Goal: Find specific page/section: Find specific page/section

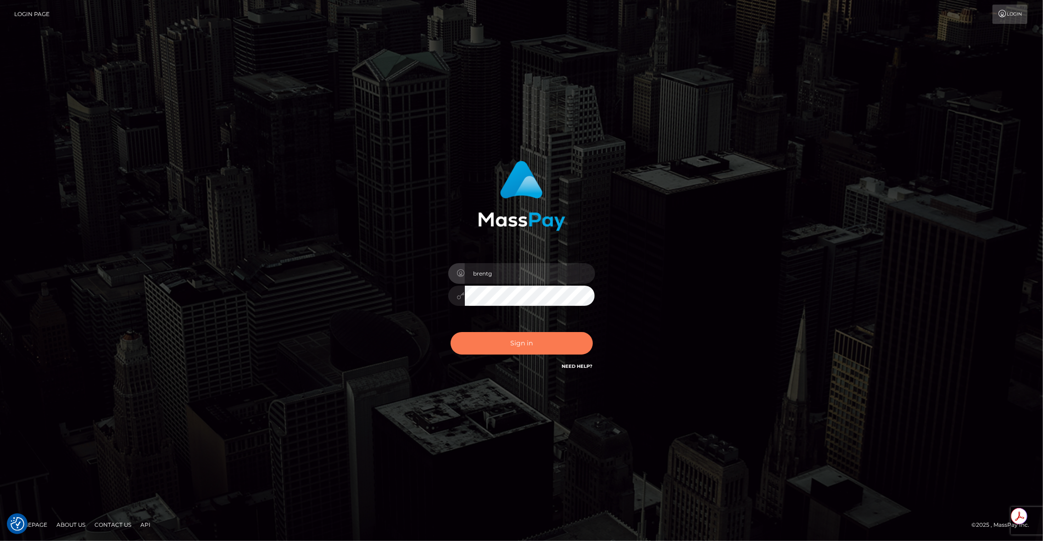
click at [558, 337] on button "Sign in" at bounding box center [522, 343] width 142 height 22
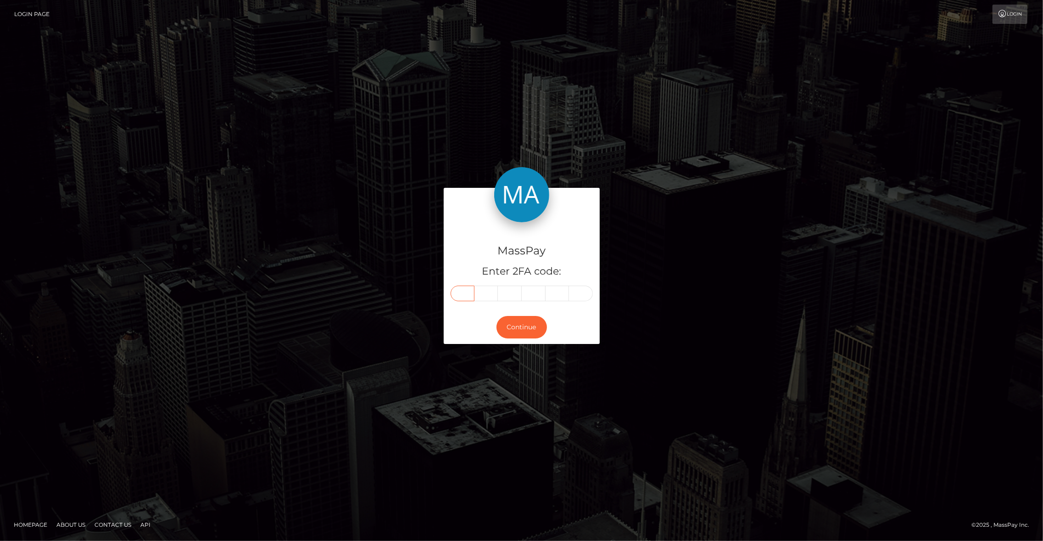
paste input "4"
type input "4"
type input "3"
type input "7"
type input "2"
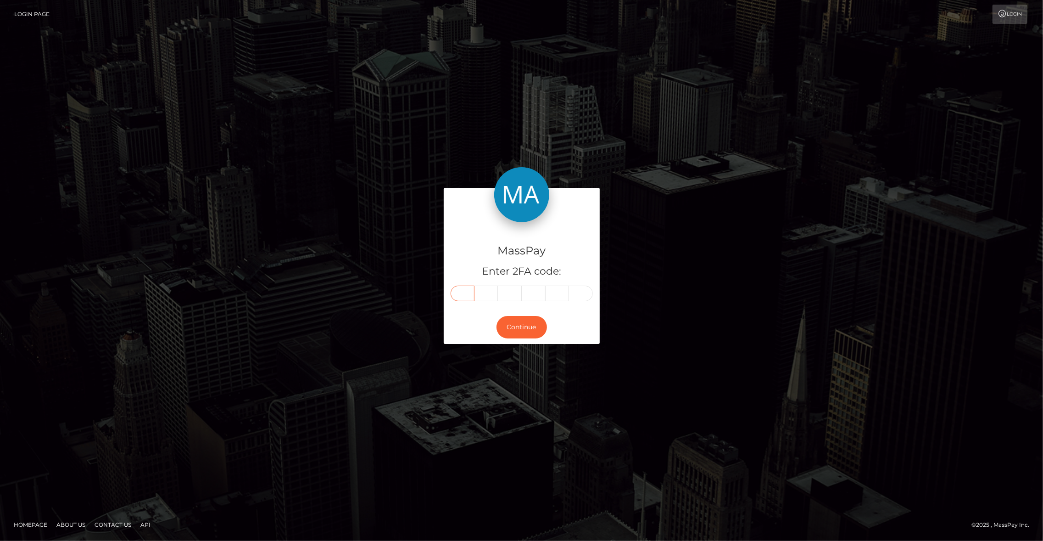
type input "3"
type input "0"
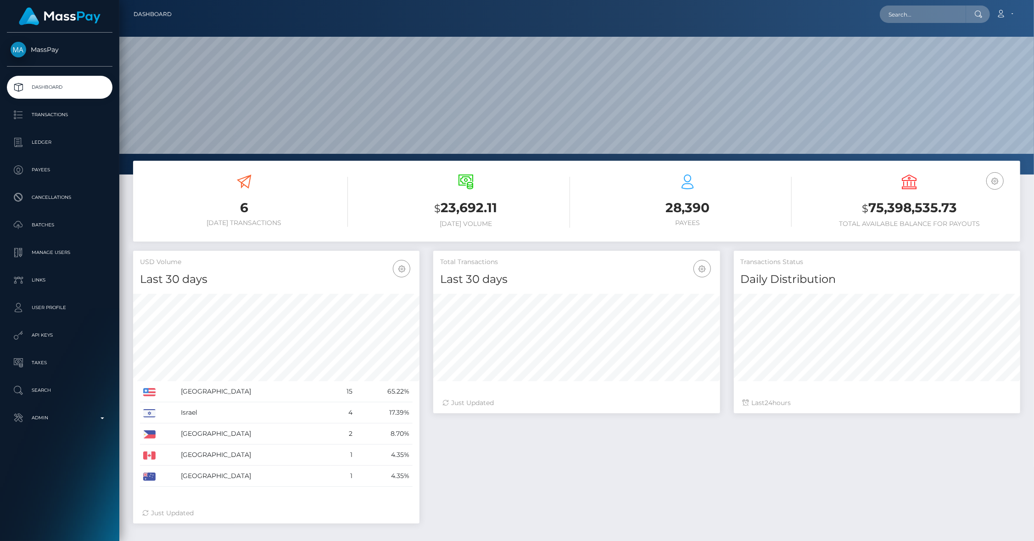
scroll to position [162, 287]
click at [912, 23] on nav "Dashboard Loading... Loading... Account Edit Profile" at bounding box center [576, 14] width 915 height 28
click at [902, 21] on input "text" at bounding box center [923, 14] width 86 height 17
paste input "z64nwVd4yuWQUmhD1CbrlH9D5MA3"
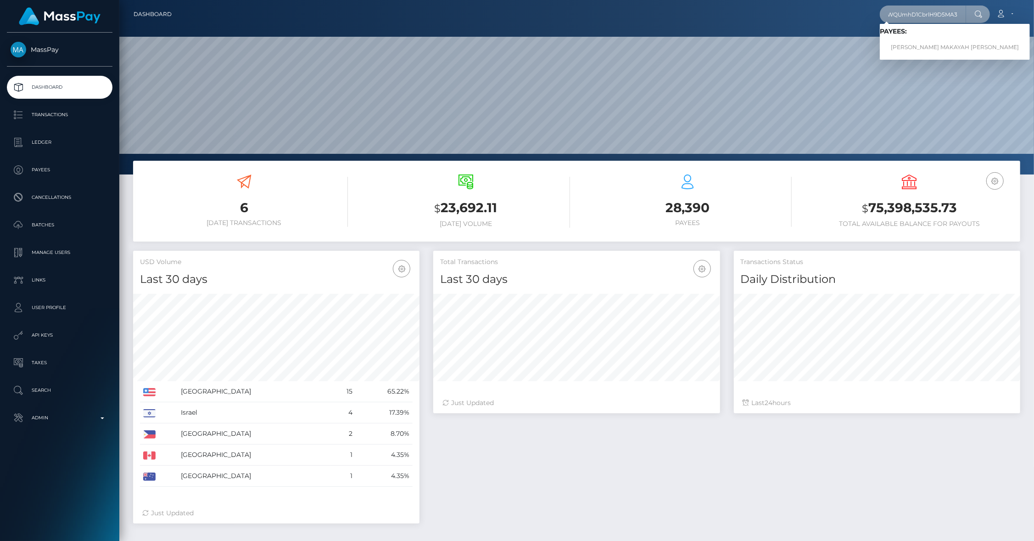
type input "z64nwVd4yuWQUmhD1CbrlH9D5MA3"
click at [963, 49] on link "KERA MAKAYAH BENJAMIN" at bounding box center [955, 47] width 150 height 17
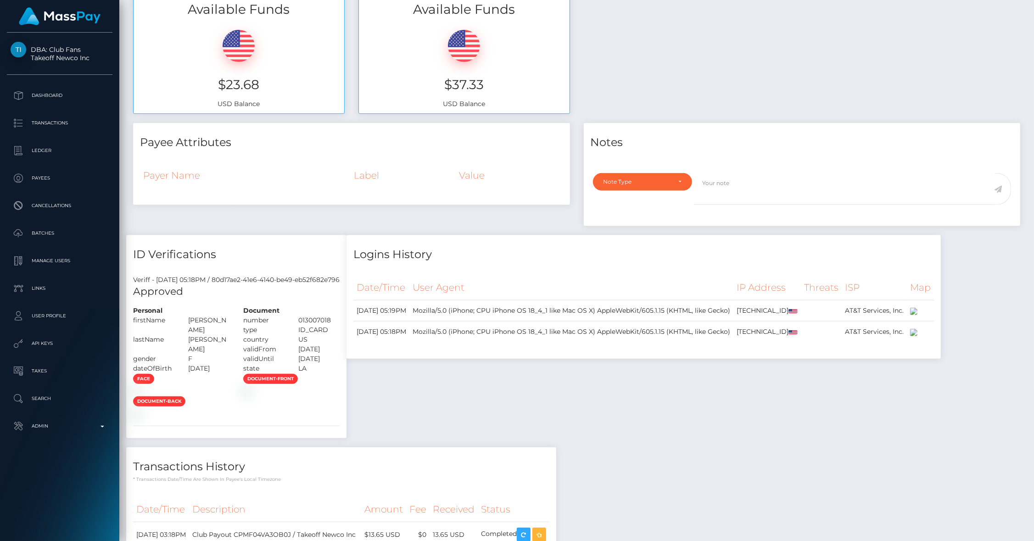
scroll to position [184, 0]
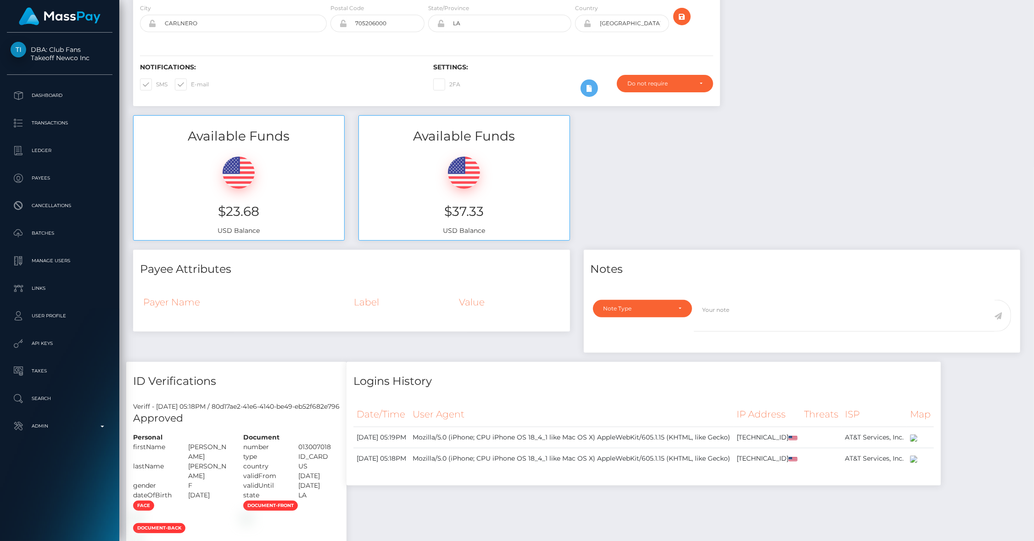
click at [631, 399] on div "Payee Attributes Payer Name Label Value Notes General" at bounding box center [576, 500] width 901 height 500
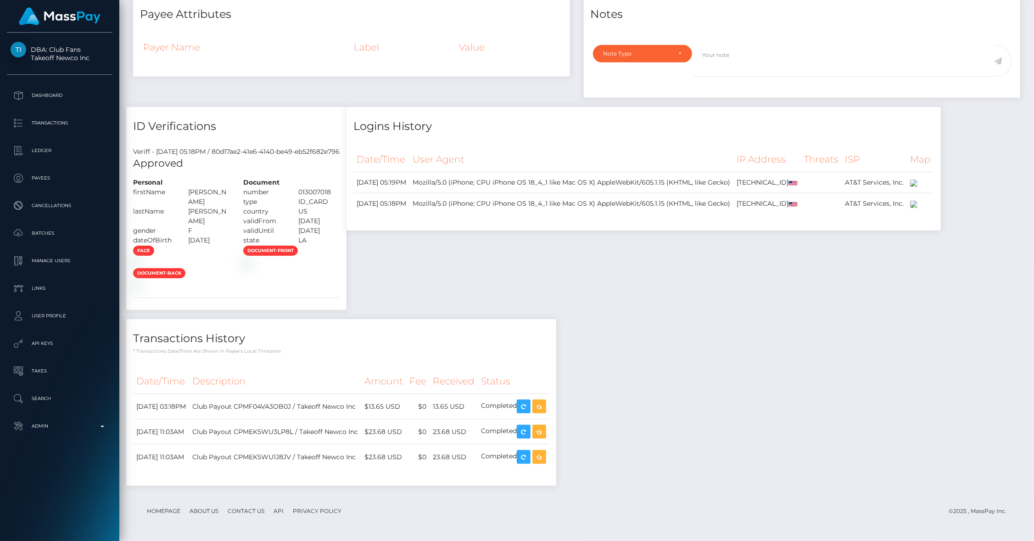
scroll to position [888, 0]
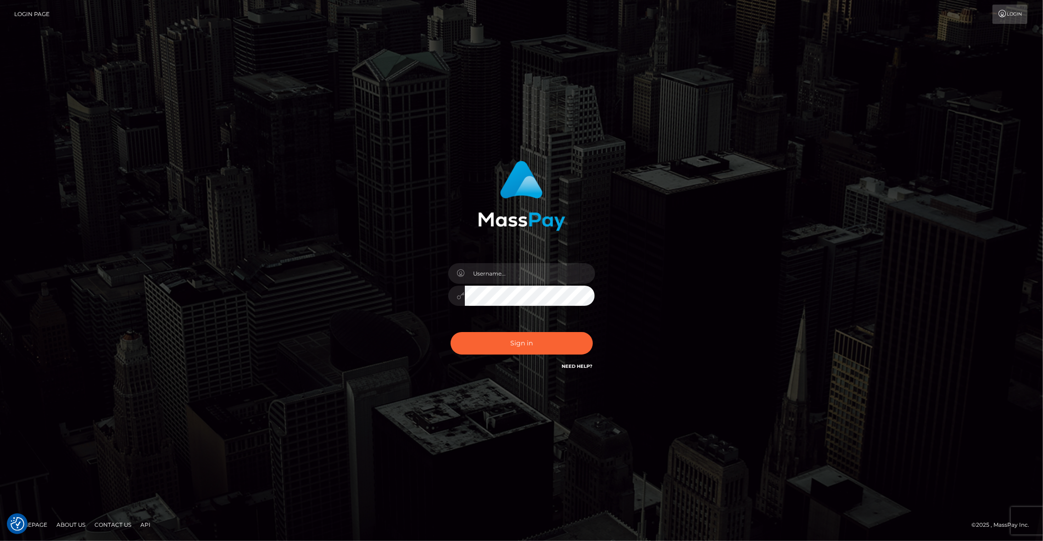
type input "brentg"
